Goal: Task Accomplishment & Management: Use online tool/utility

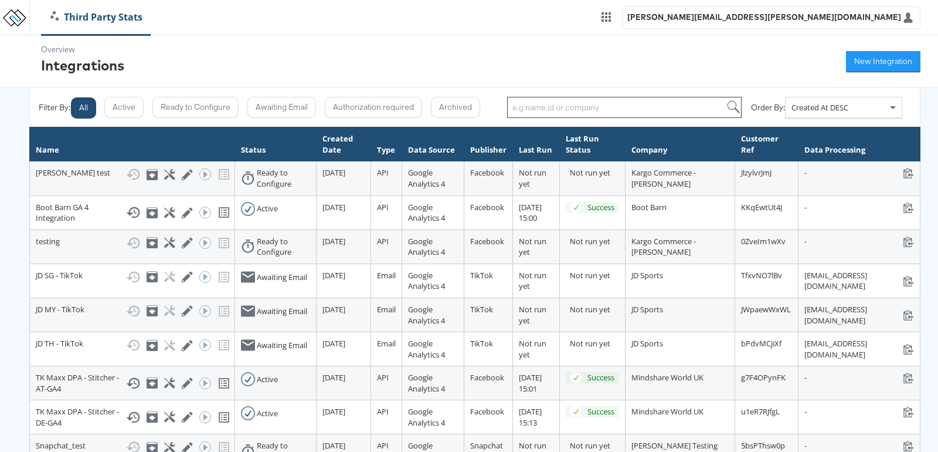
click at [525, 110] on input "search" at bounding box center [624, 107] width 235 height 21
type input "ES"
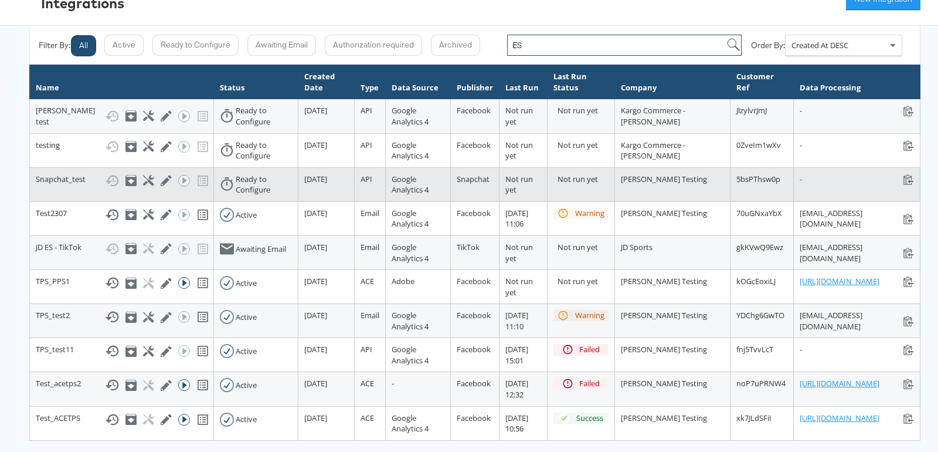
scroll to position [120, 0]
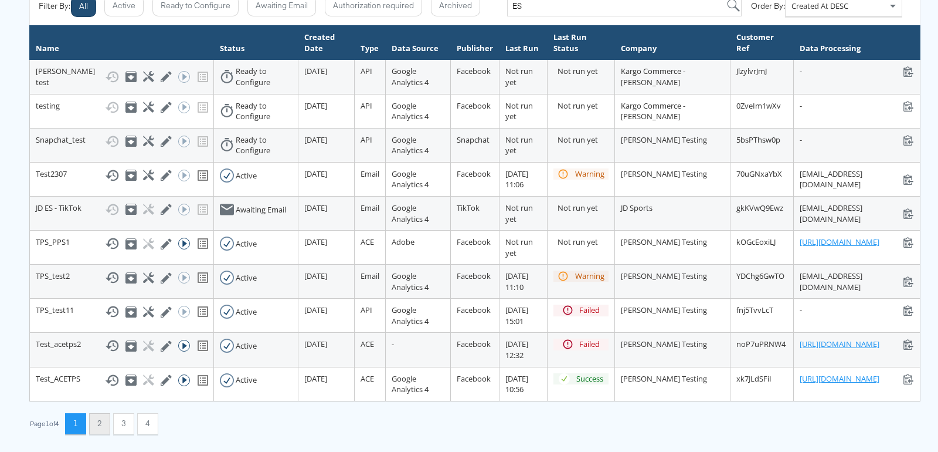
click at [102, 423] on button "2" at bounding box center [99, 423] width 21 height 21
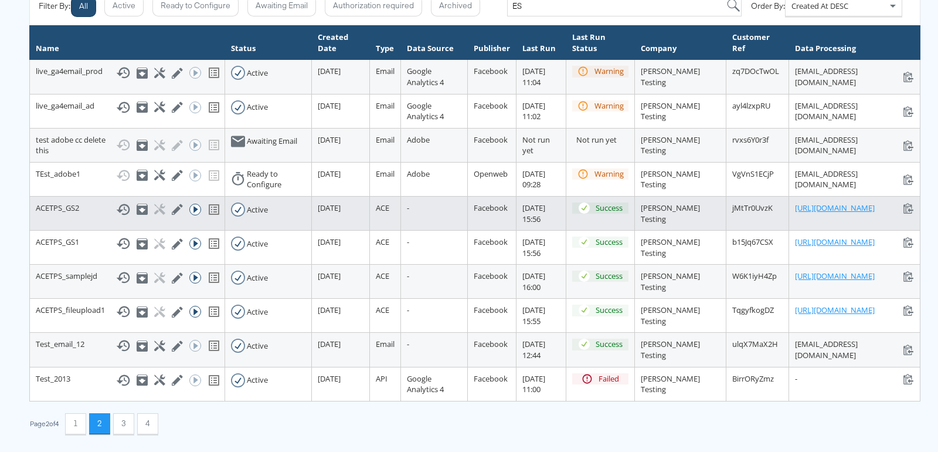
scroll to position [218, 0]
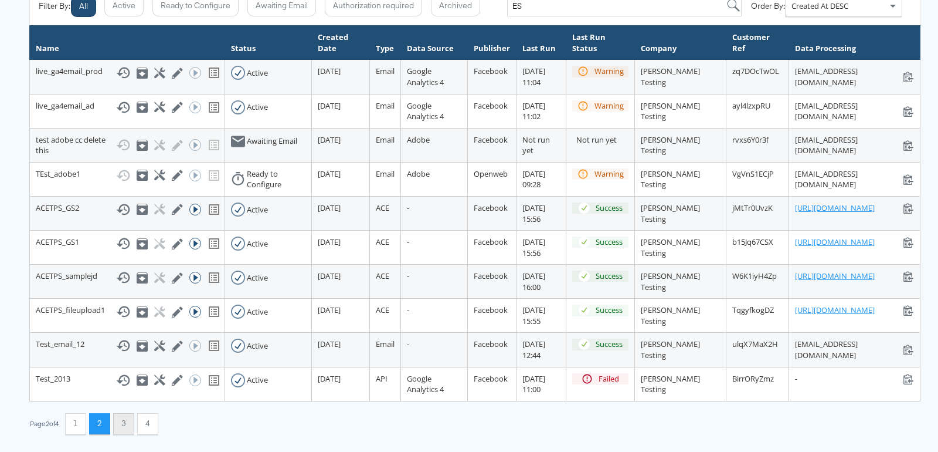
click at [124, 429] on button "3" at bounding box center [123, 423] width 21 height 21
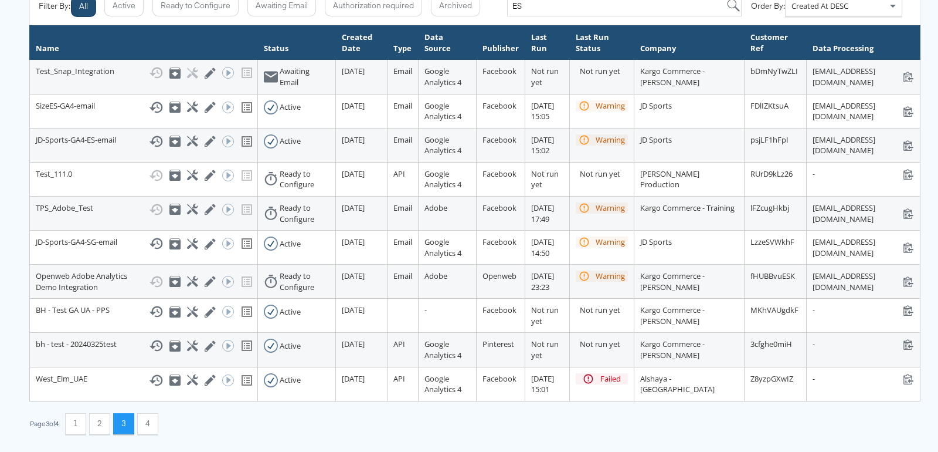
scroll to position [154, 0]
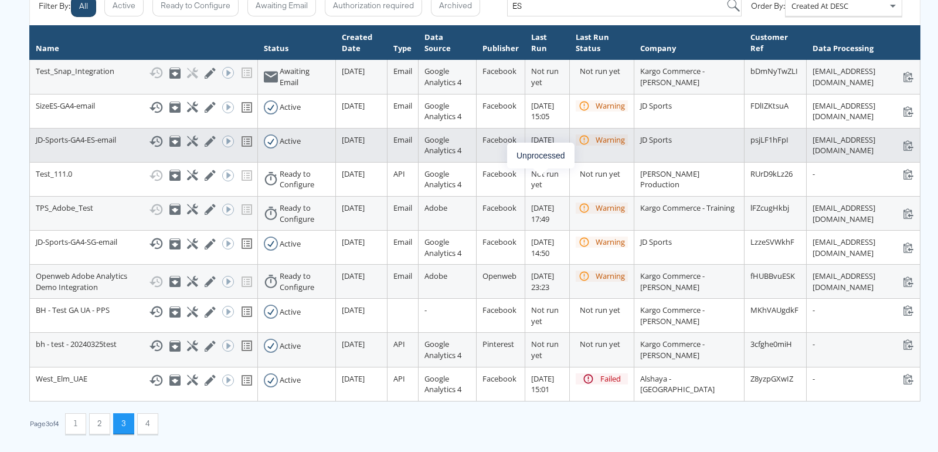
click at [596, 134] on div "Warning" at bounding box center [610, 139] width 29 height 11
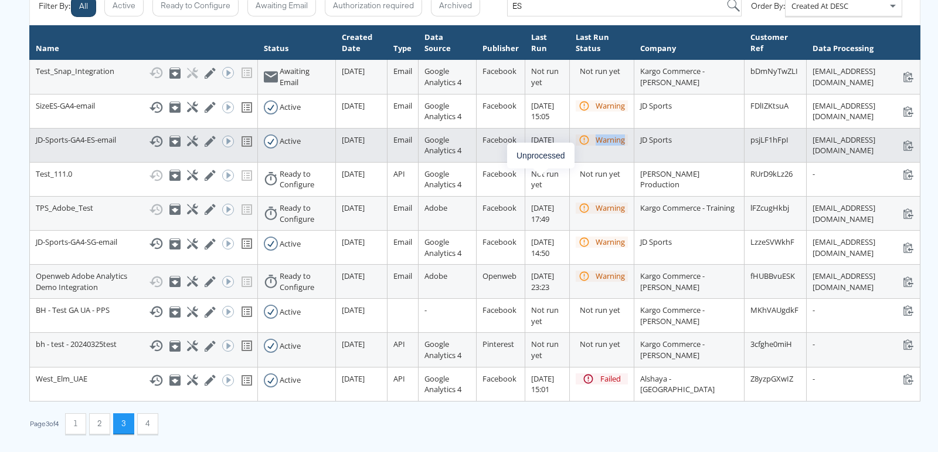
click at [596, 134] on div "Warning" at bounding box center [610, 139] width 29 height 11
click at [150, 135] on icon at bounding box center [156, 140] width 13 height 11
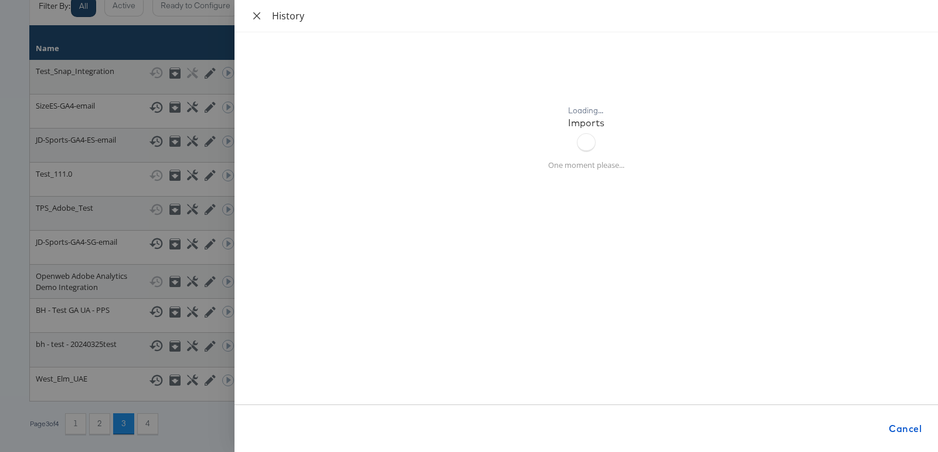
click at [257, 18] on icon "close" at bounding box center [256, 15] width 9 height 9
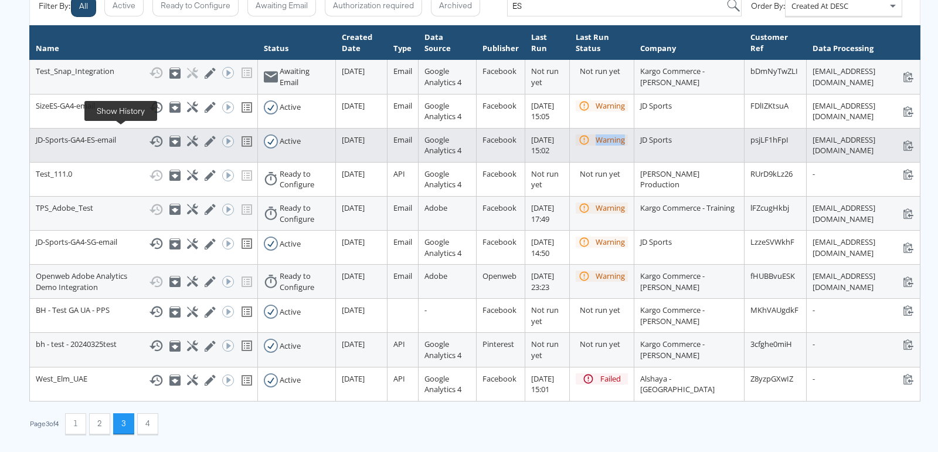
click at [150, 135] on icon at bounding box center [156, 140] width 13 height 11
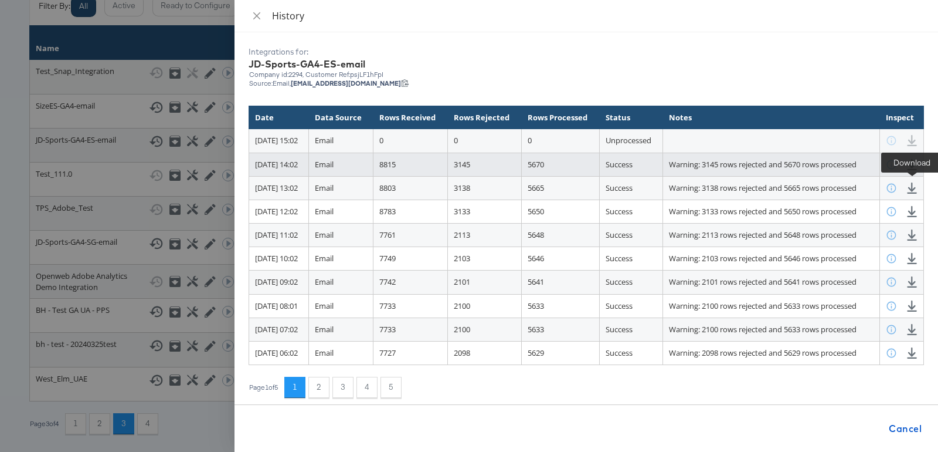
click at [911, 170] on icon at bounding box center [912, 164] width 11 height 11
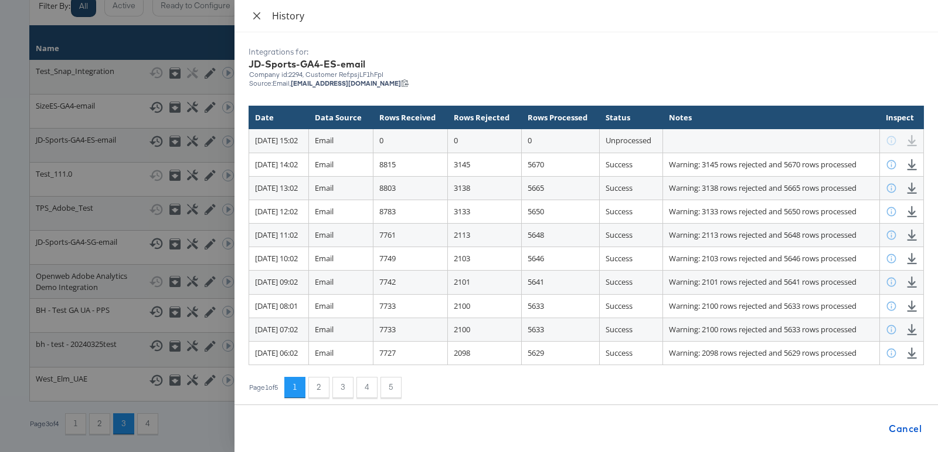
click at [259, 19] on icon "close" at bounding box center [256, 15] width 7 height 7
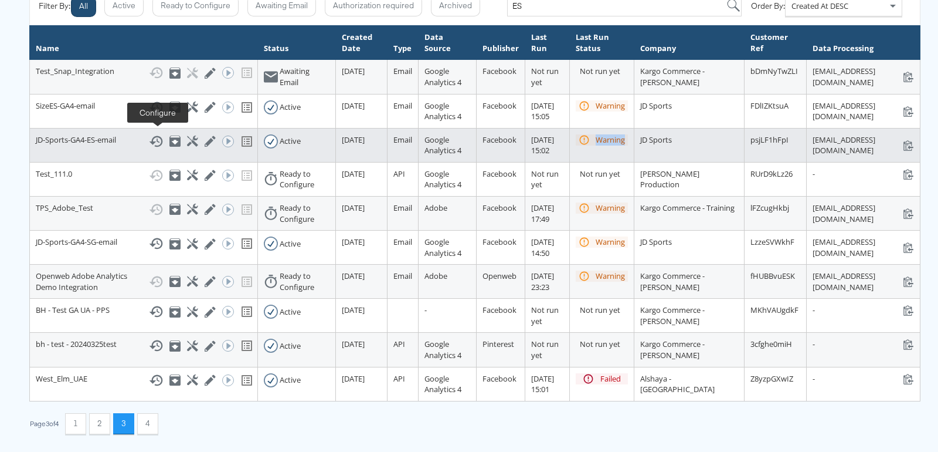
click at [187, 135] on icon at bounding box center [192, 140] width 11 height 11
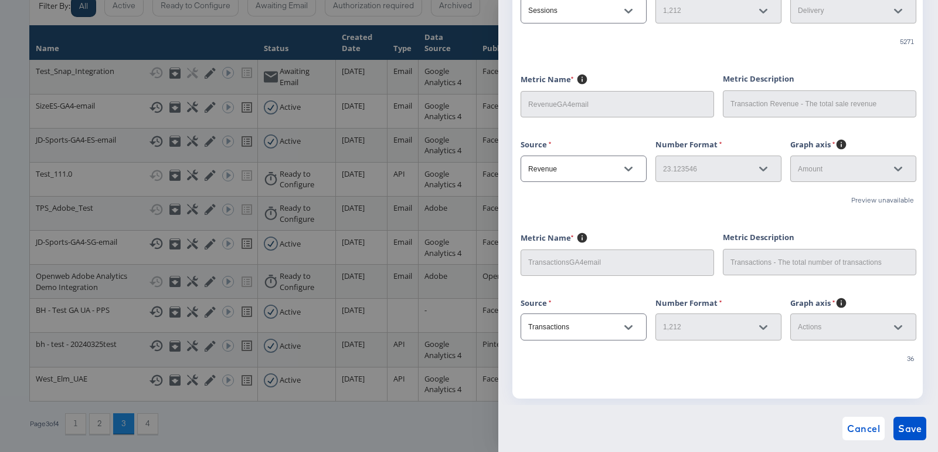
scroll to position [481, 0]
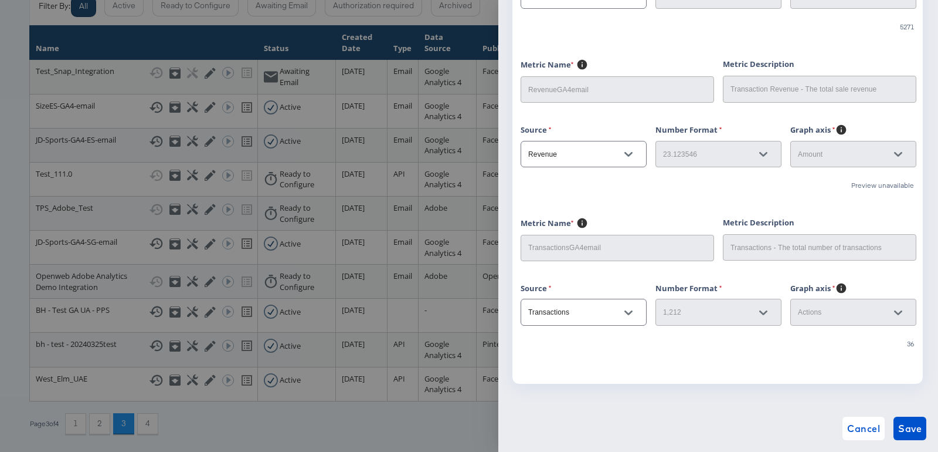
click at [631, 152] on icon "Open" at bounding box center [629, 154] width 8 height 8
click at [569, 260] on li "Purchaserevenue" at bounding box center [584, 269] width 126 height 19
type input "Purchaserevenue"
click at [907, 426] on span "Save" at bounding box center [909, 428] width 23 height 16
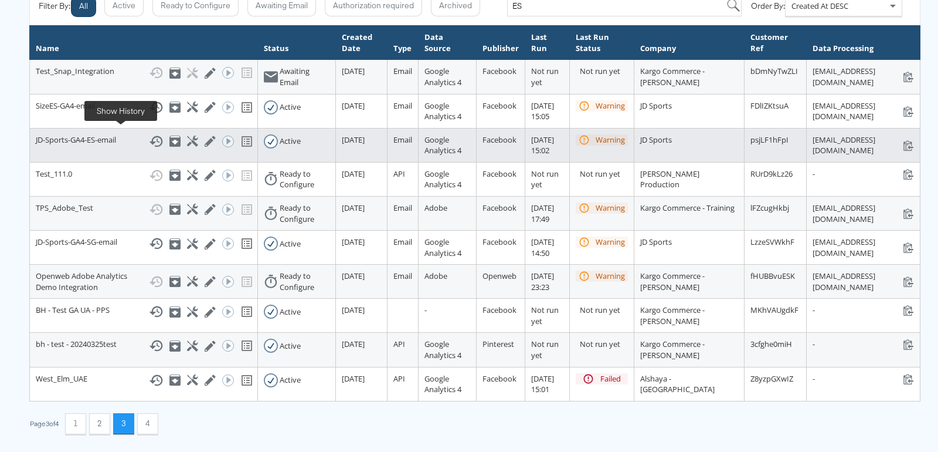
click at [149, 134] on icon at bounding box center [156, 141] width 14 height 14
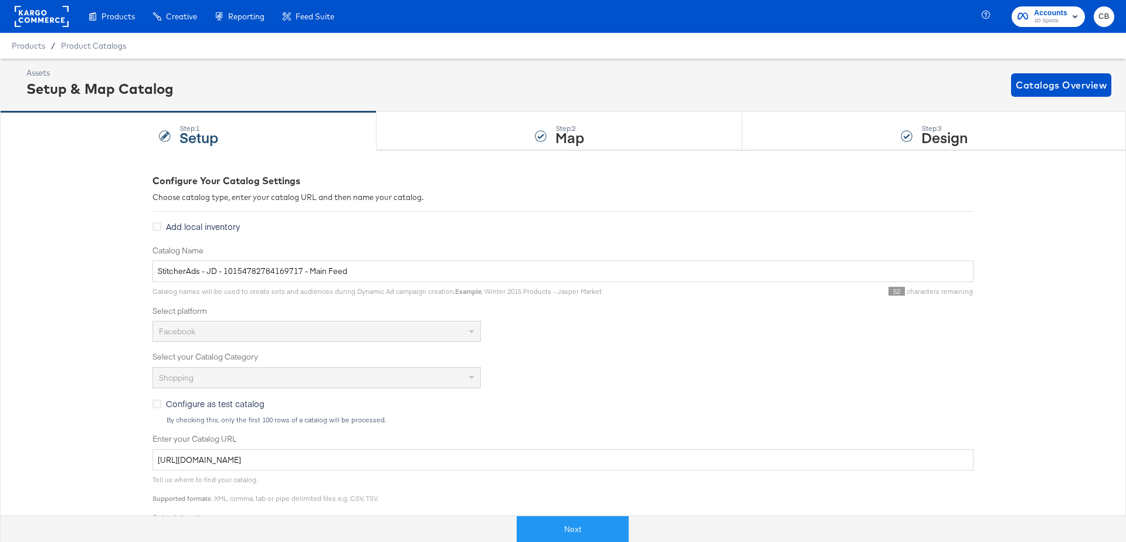
click at [38, 17] on rect at bounding box center [42, 16] width 54 height 21
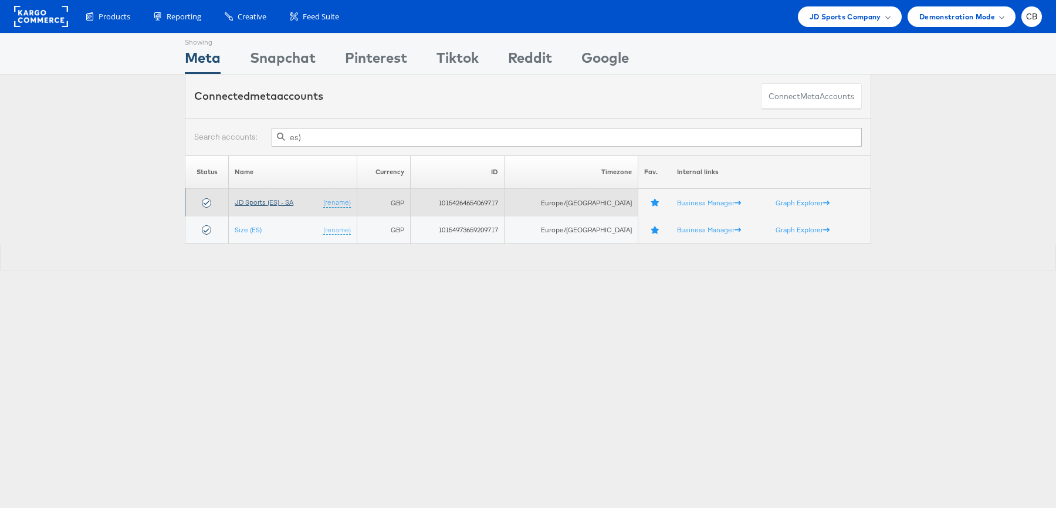
type input "es)"
click at [272, 199] on link "JD Sports (ES) - SA" at bounding box center [264, 202] width 59 height 9
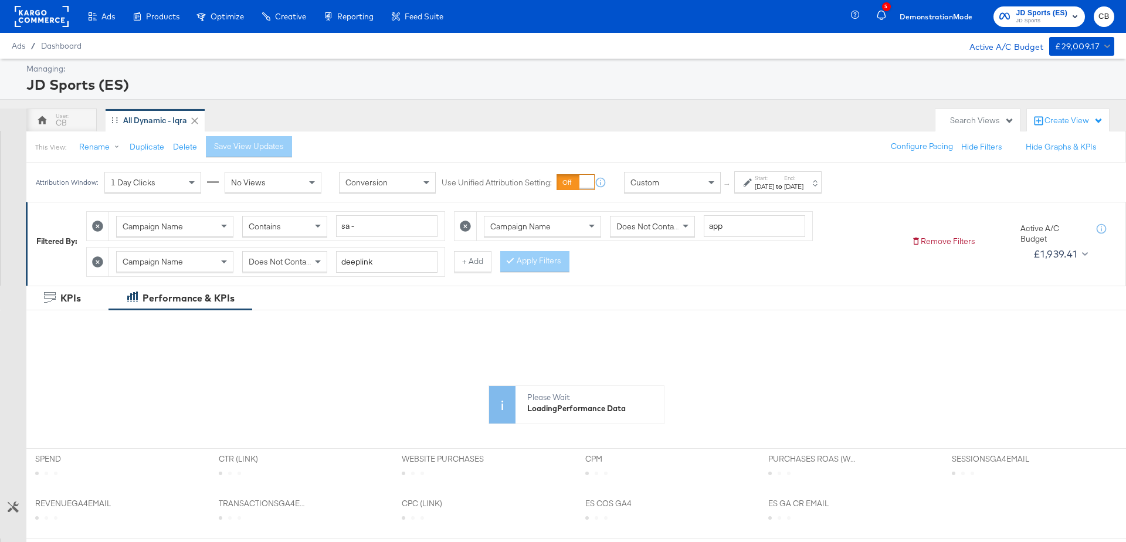
click at [707, 169] on div "Attribution Window: 1 Day Clicks No Views Conversion Use Unified Attribution Se…" at bounding box center [431, 181] width 810 height 39
click at [711, 178] on span at bounding box center [713, 182] width 15 height 20
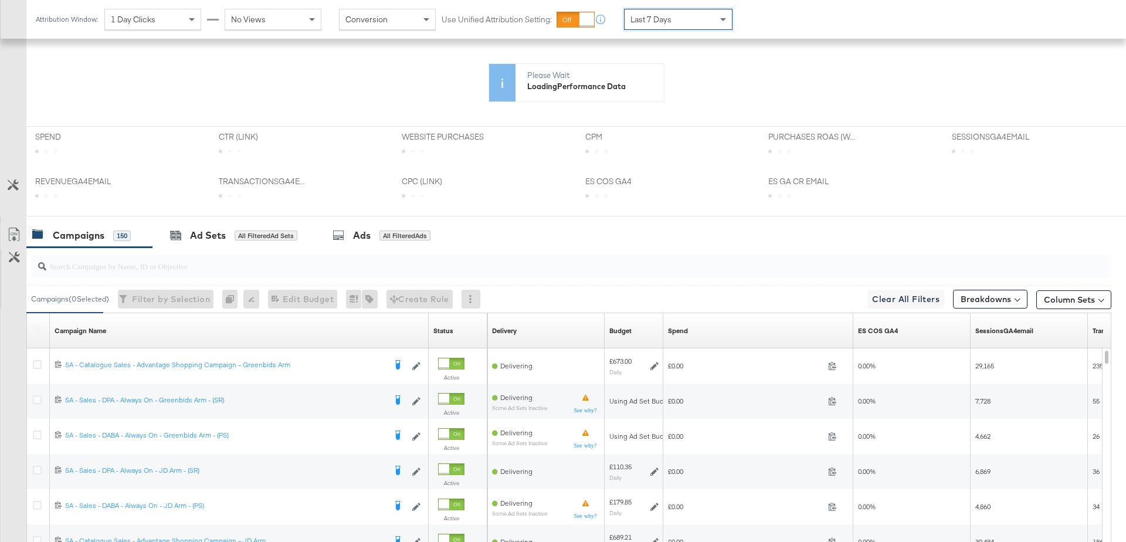
scroll to position [323, 0]
click at [1016, 289] on button "Breakdowns" at bounding box center [990, 298] width 74 height 19
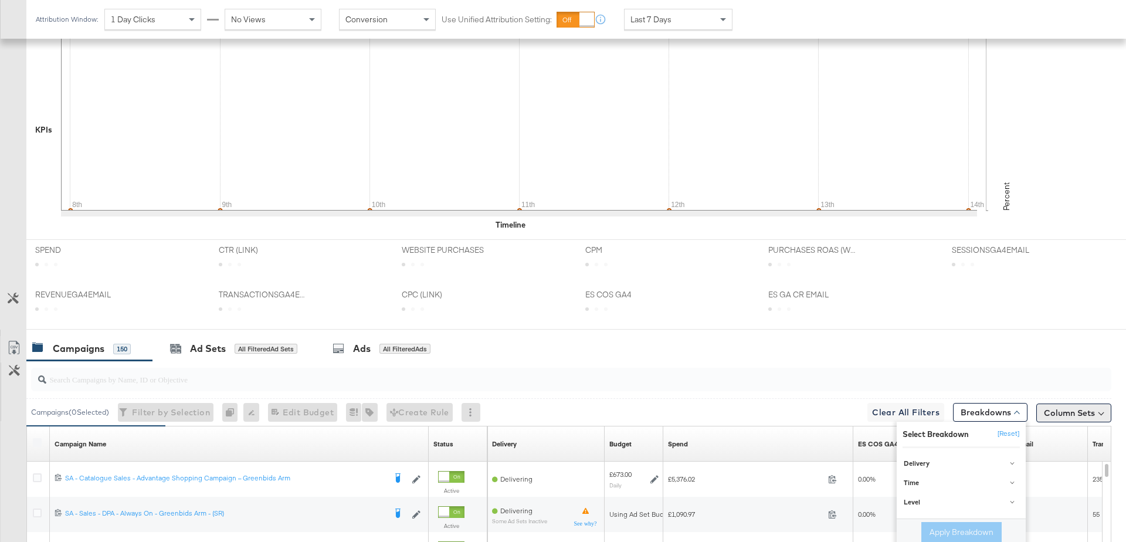
scroll to position [438, 0]
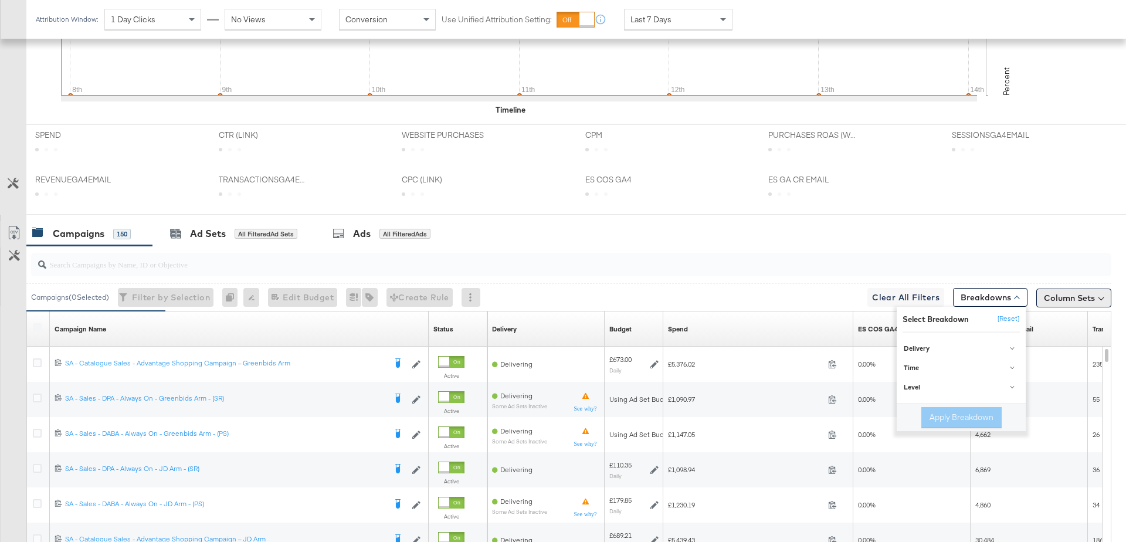
click at [1079, 289] on button "Column Sets" at bounding box center [1073, 298] width 75 height 19
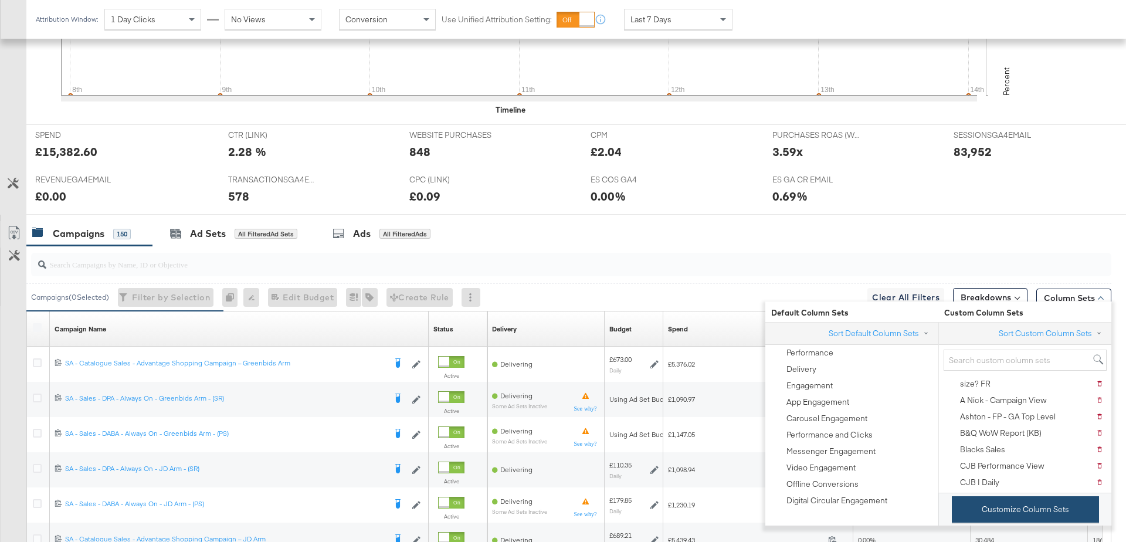
click at [993, 508] on button "Customize Column Sets" at bounding box center [1025, 509] width 147 height 26
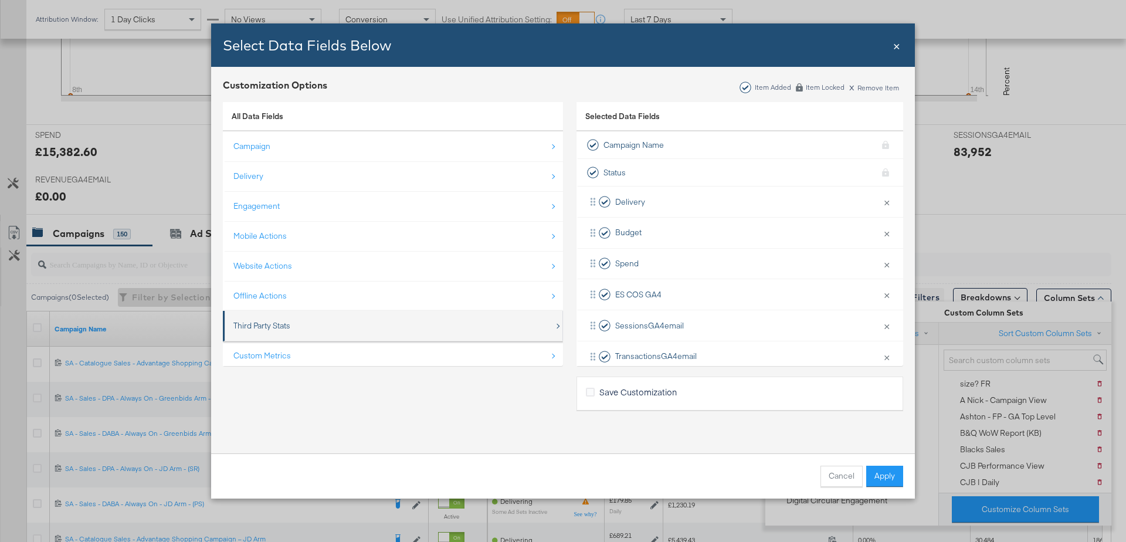
click at [310, 321] on div "Third Party Stats" at bounding box center [393, 326] width 321 height 24
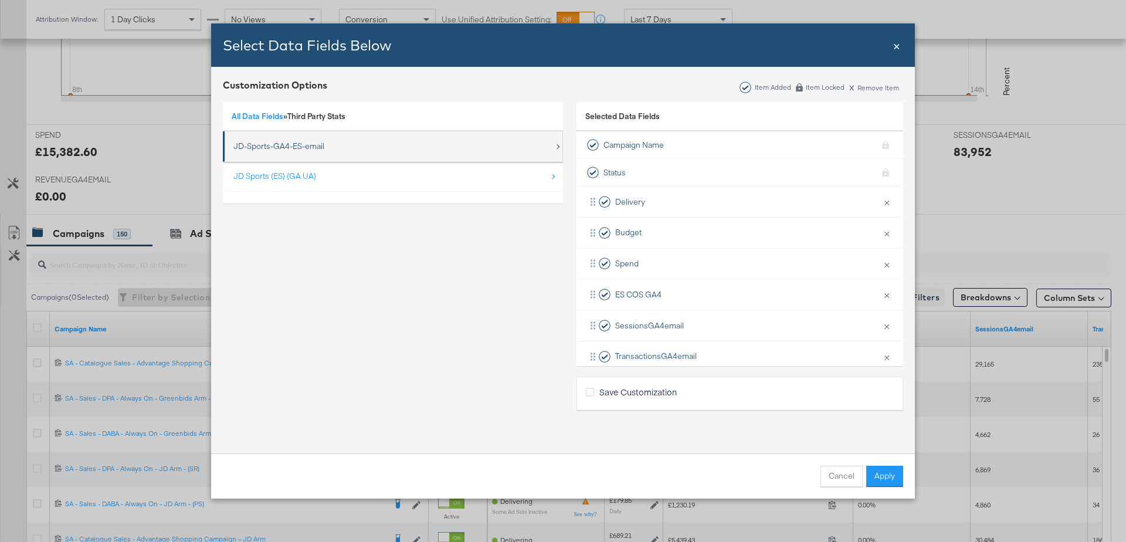
click at [320, 143] on div "JD-Sports-GA4-ES-email" at bounding box center [278, 146] width 91 height 11
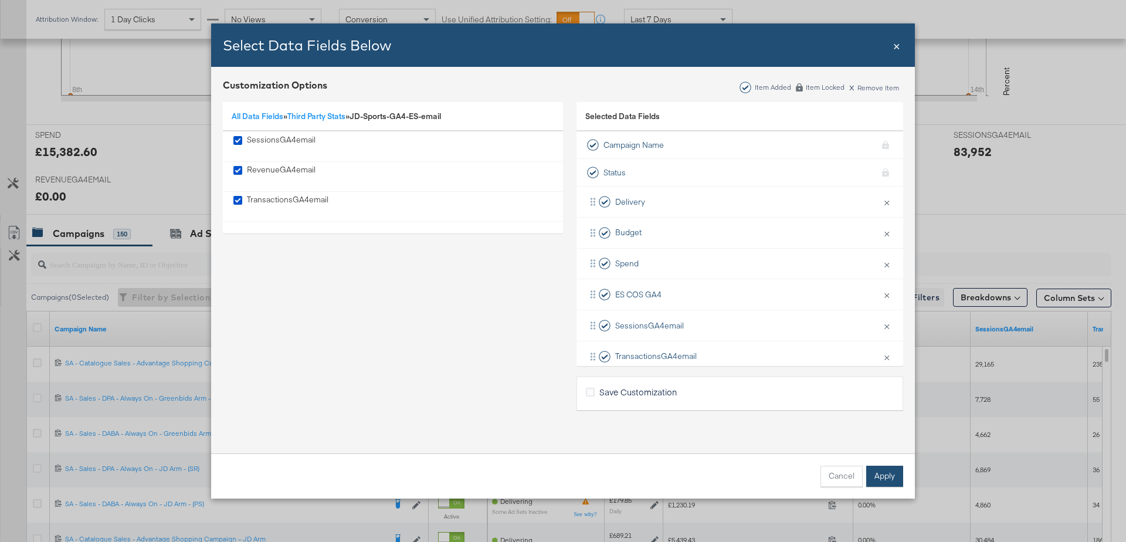
click at [897, 481] on button "Apply" at bounding box center [884, 476] width 37 height 21
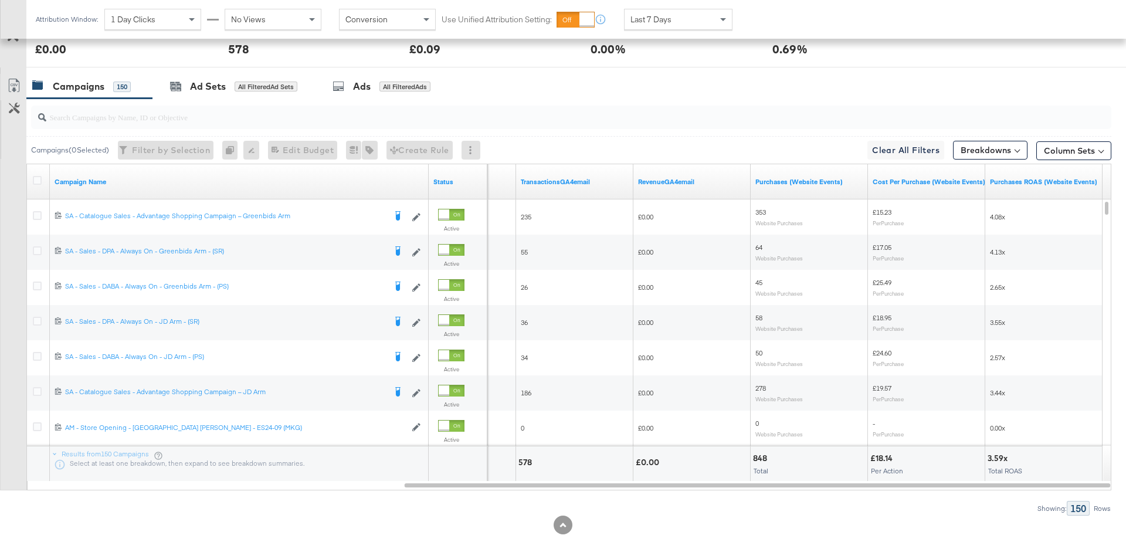
scroll to position [586, 0]
